Goal: Entertainment & Leisure: Browse casually

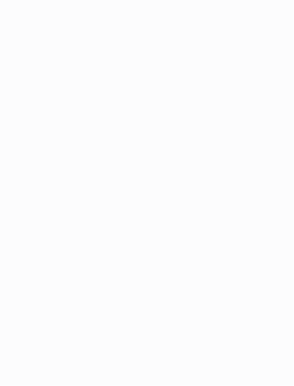
drag, startPoint x: 294, startPoint y: 166, endPoint x: 253, endPoint y: 171, distance: 41.3
click at [0, 0] on game-player-page at bounding box center [0, 0] width 0 height 0
